Goal: Transaction & Acquisition: Purchase product/service

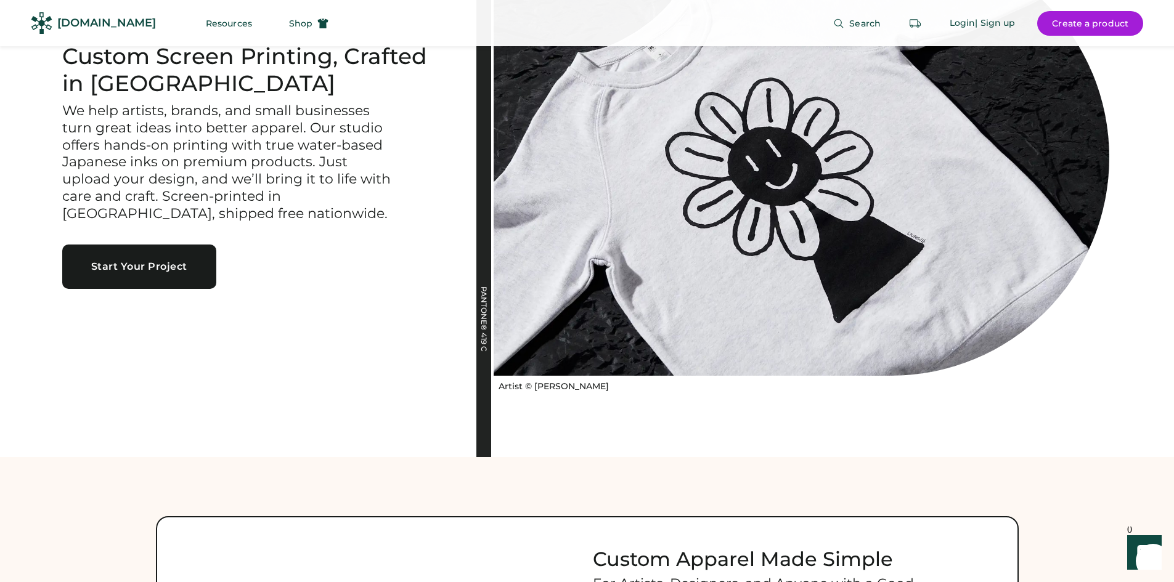
scroll to position [123, 0]
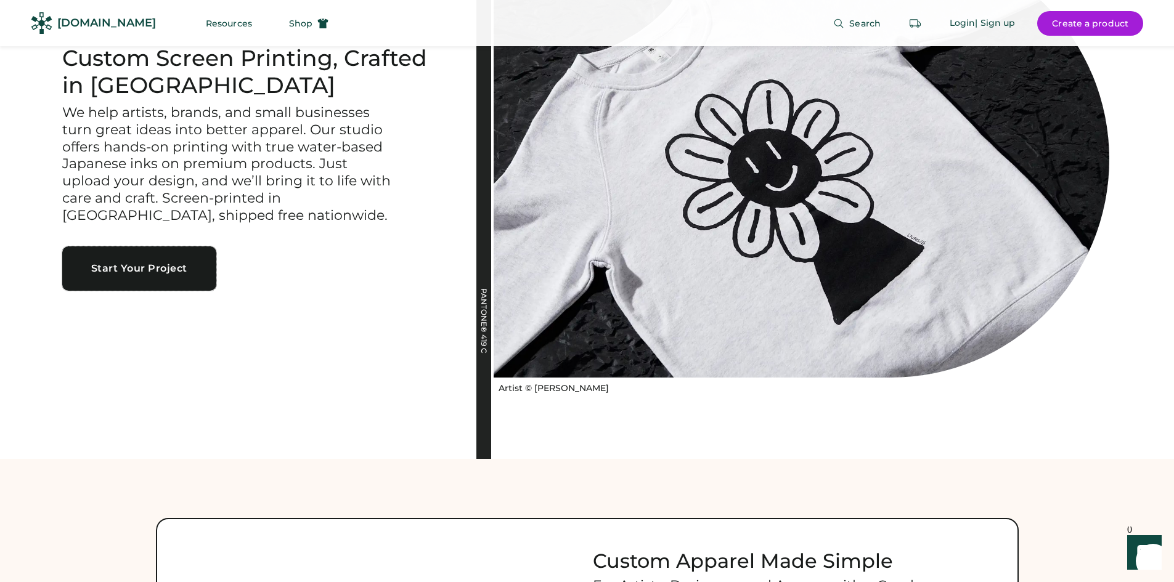
click at [146, 291] on button "Start Your Project" at bounding box center [139, 268] width 154 height 44
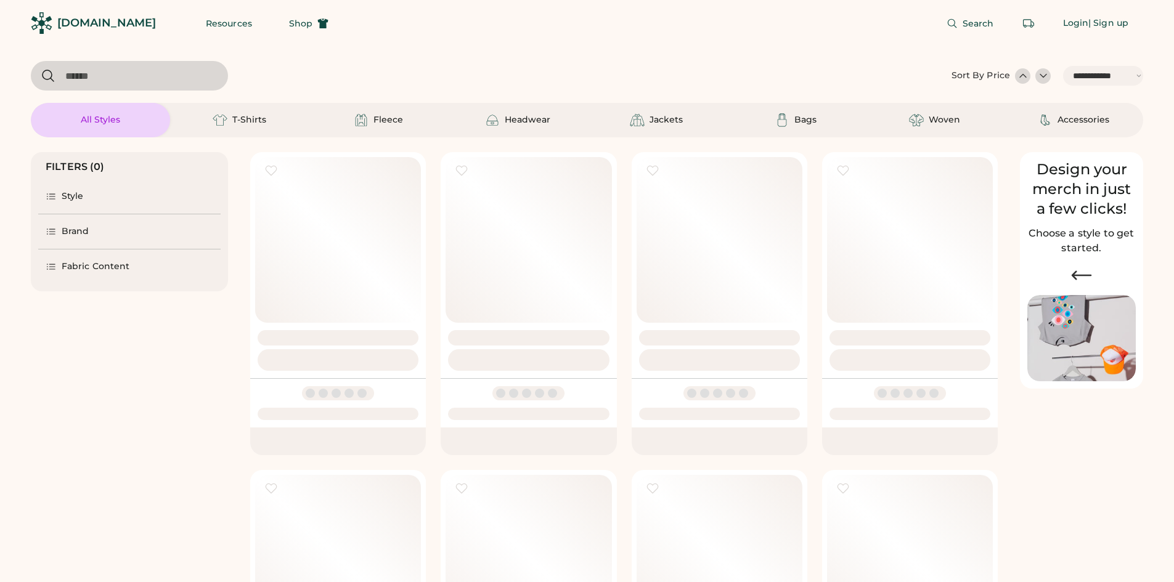
select select "*****"
select select "*"
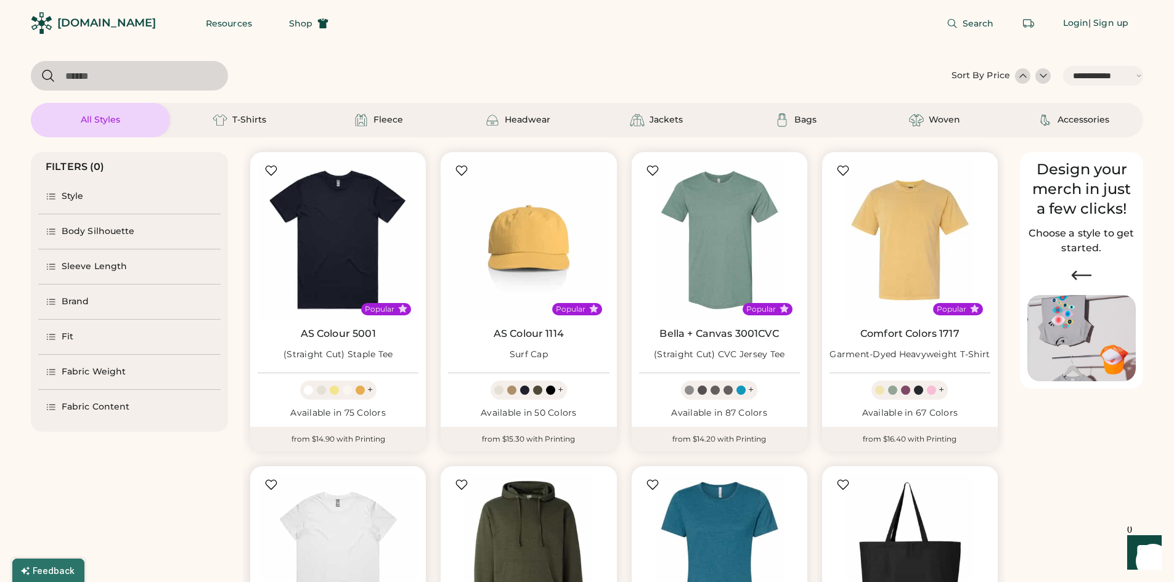
scroll to position [337, 0]
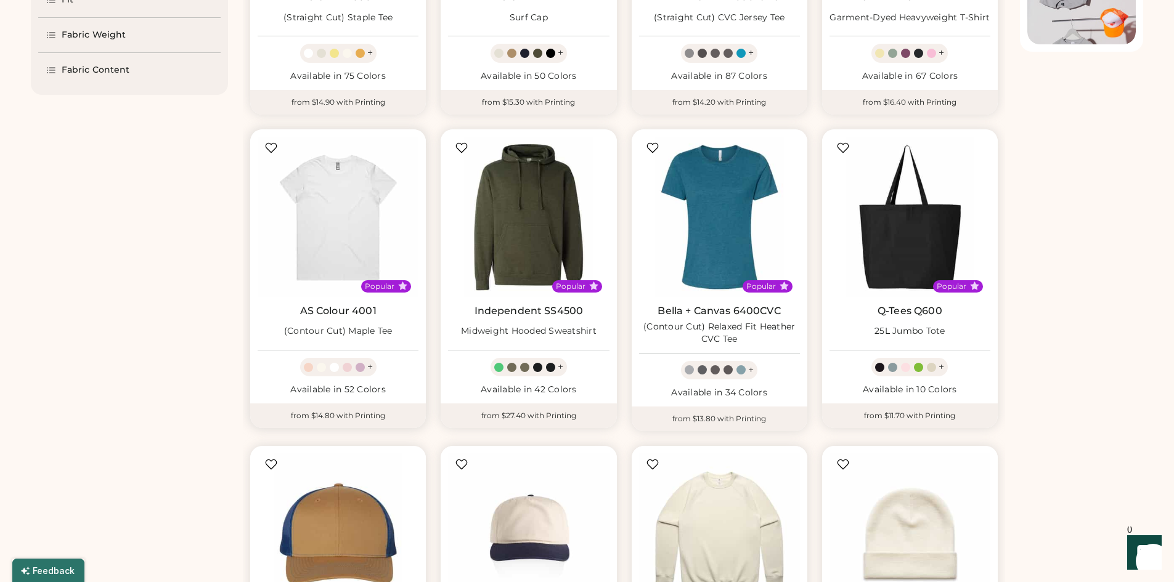
select select "*****"
select select "*"
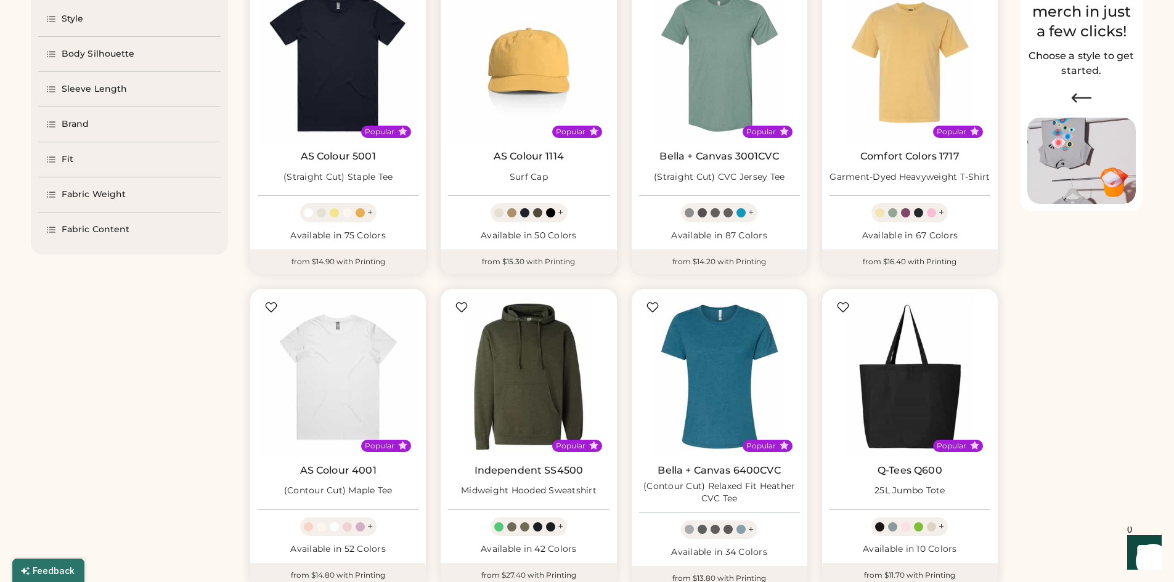
scroll to position [0, 0]
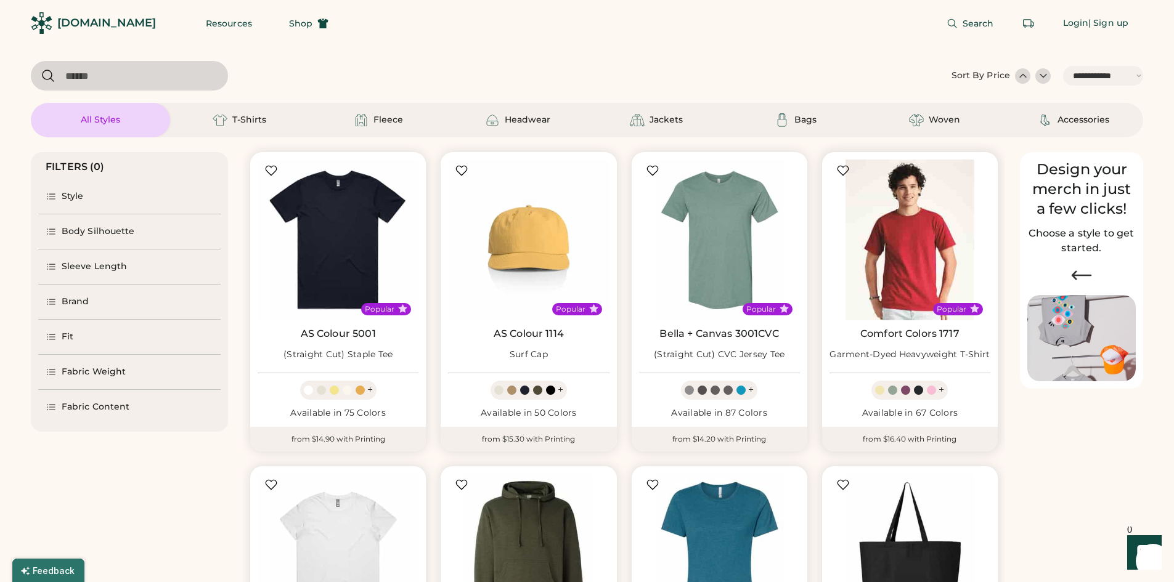
click at [866, 269] on img at bounding box center [909, 240] width 161 height 161
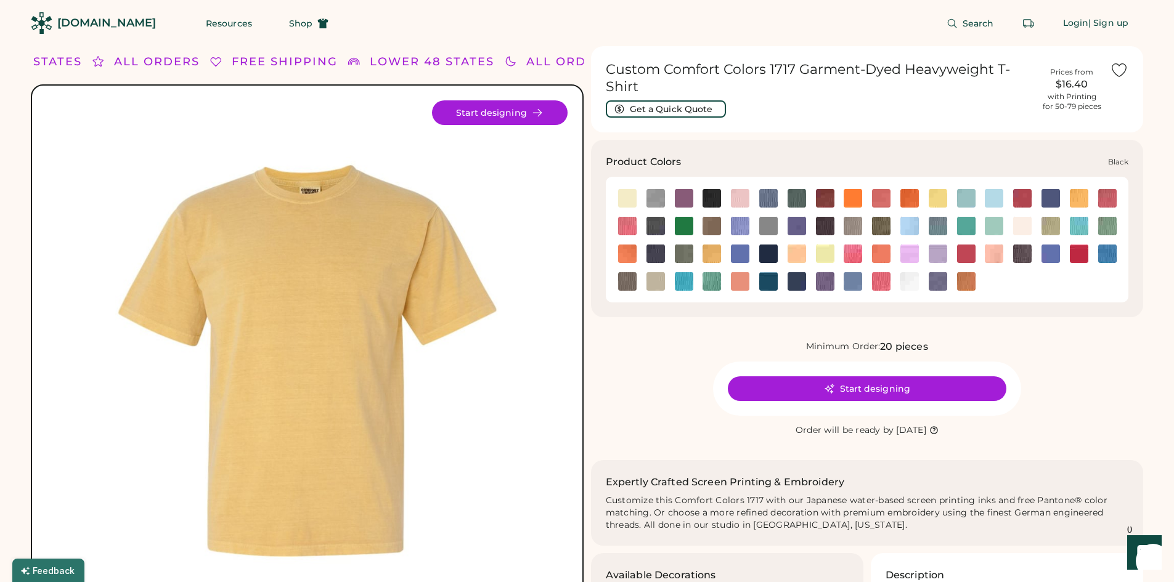
click at [711, 200] on img at bounding box center [712, 198] width 18 height 18
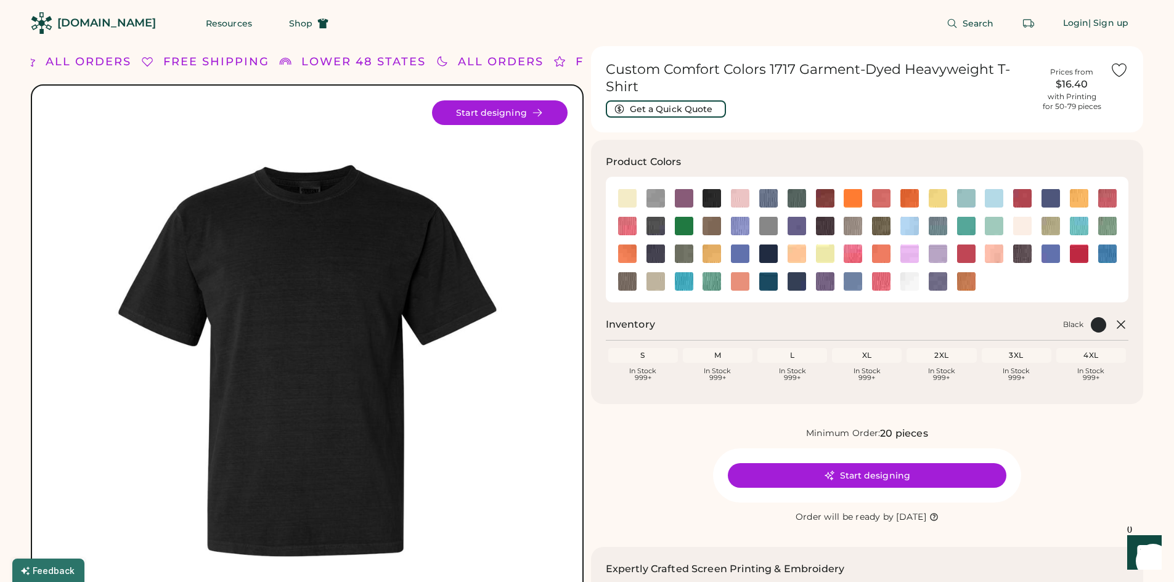
click at [709, 351] on div "M" at bounding box center [717, 356] width 65 height 10
click at [712, 352] on div "M" at bounding box center [717, 356] width 65 height 10
click at [868, 479] on button "Start designing" at bounding box center [867, 475] width 279 height 25
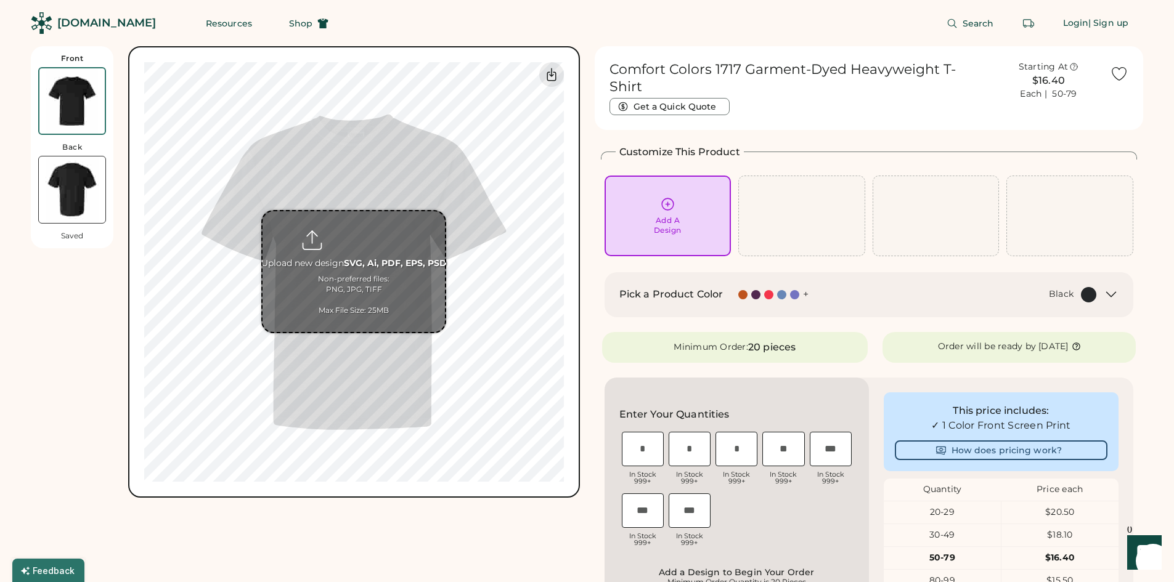
click at [367, 268] on input "file" at bounding box center [354, 271] width 182 height 121
